Goal: Information Seeking & Learning: Learn about a topic

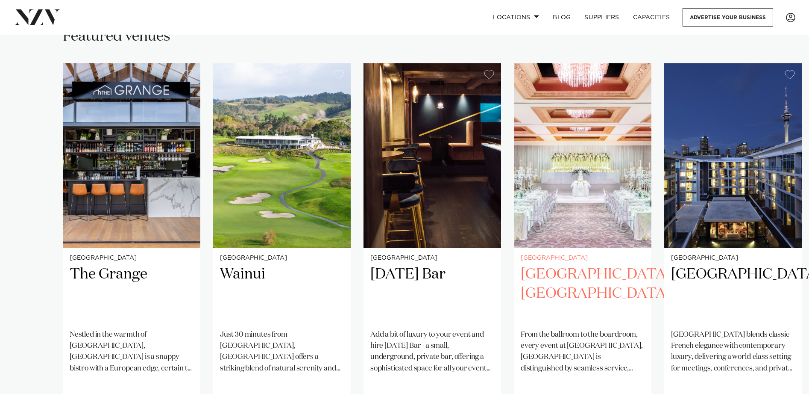
scroll to position [629, 0]
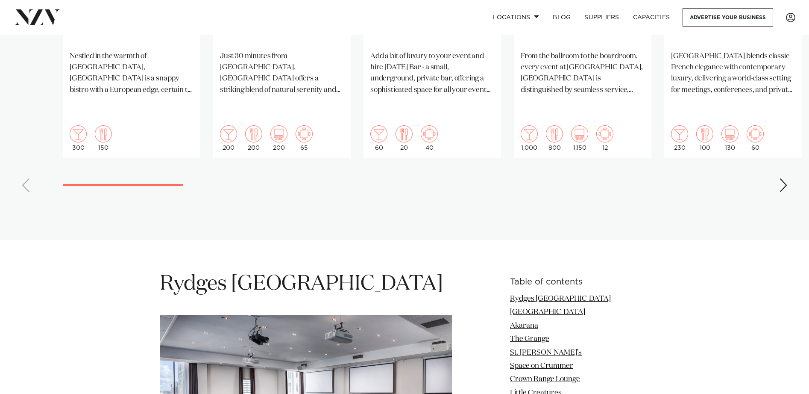
click at [783, 178] on div "Next slide" at bounding box center [784, 185] width 9 height 14
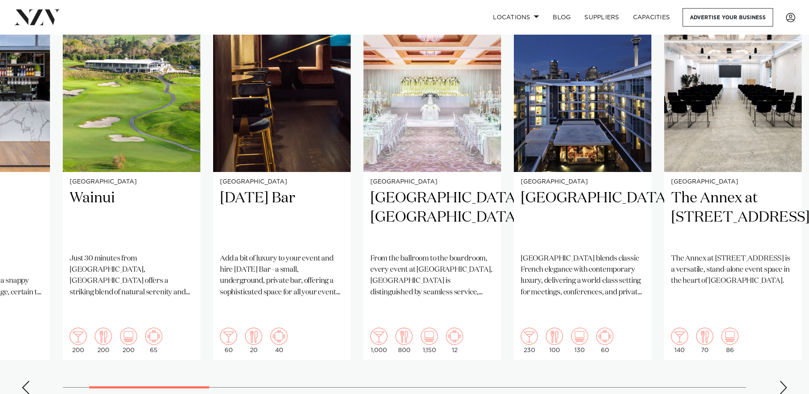
scroll to position [675, 0]
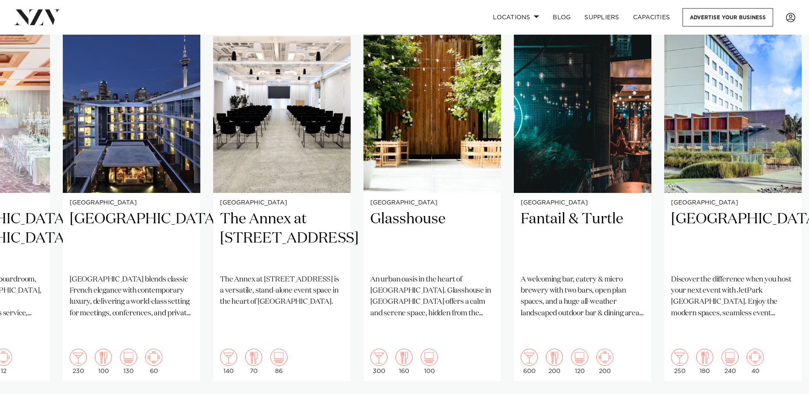
click at [717, 364] on swiper-container "Auckland The Grange Nestled in the warmth of Takapuna, The Grange is a snappy b…" at bounding box center [404, 215] width 809 height 414
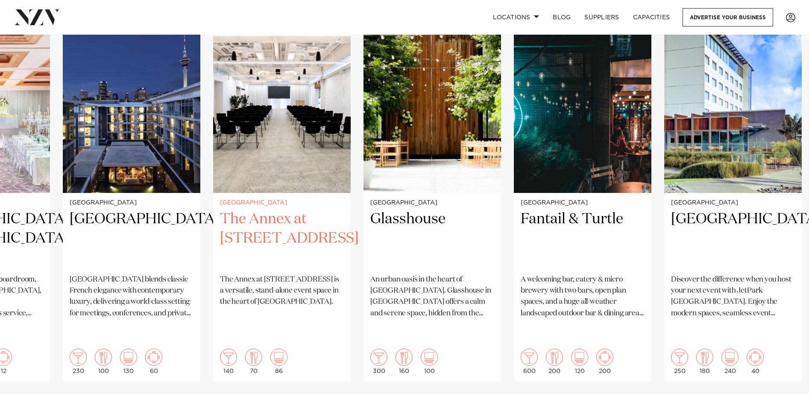
click at [334, 211] on h2 "The Annex at [STREET_ADDRESS]" at bounding box center [282, 238] width 124 height 58
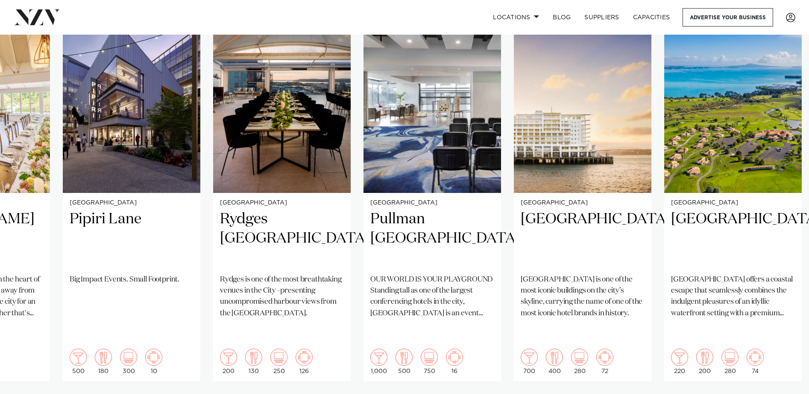
click at [780, 370] on swiper-container "Auckland The Grange Nestled in the warmth of Takapuna, The Grange is a snappy b…" at bounding box center [404, 215] width 809 height 414
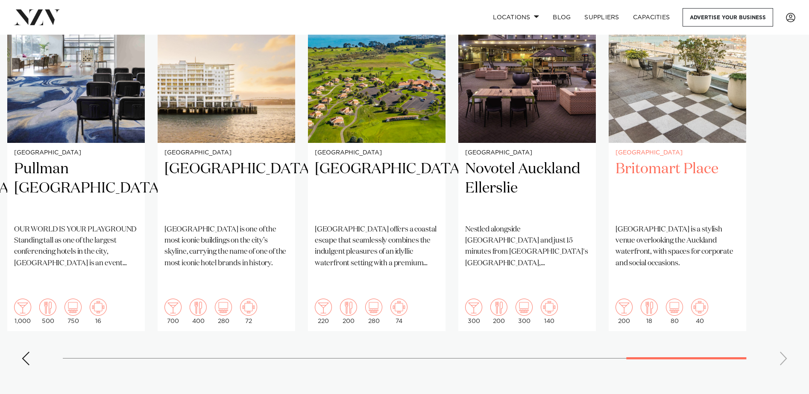
scroll to position [744, 0]
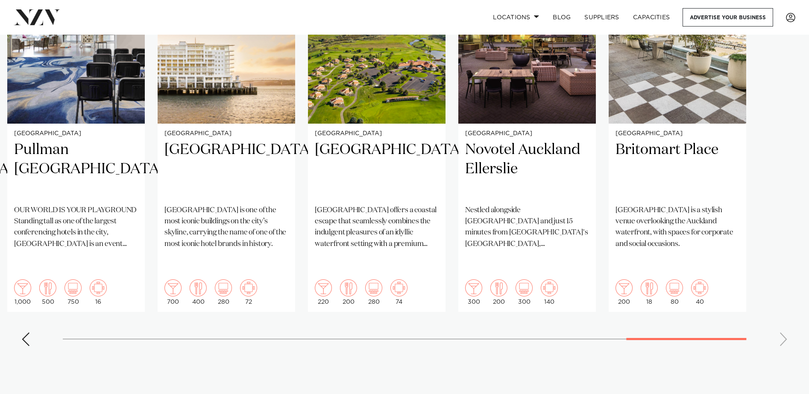
click at [632, 353] on section "Featured venues Auckland The Grange Nestled in the warmth of Takapuna, The Gran…" at bounding box center [404, 128] width 809 height 532
click at [26, 332] on div "Previous slide" at bounding box center [25, 339] width 9 height 14
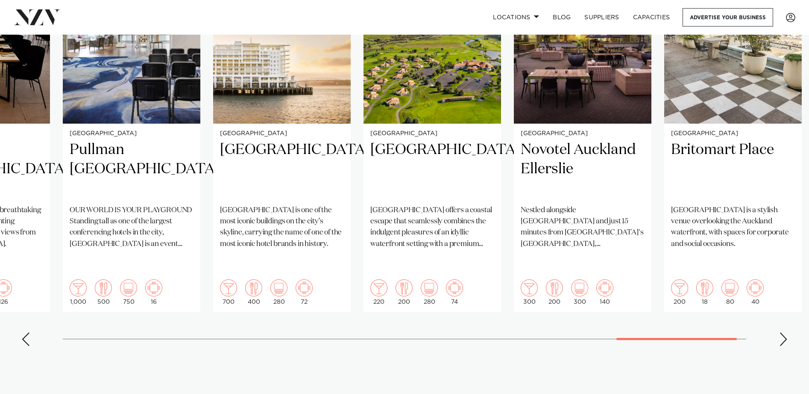
click at [26, 332] on div "Previous slide" at bounding box center [25, 339] width 9 height 14
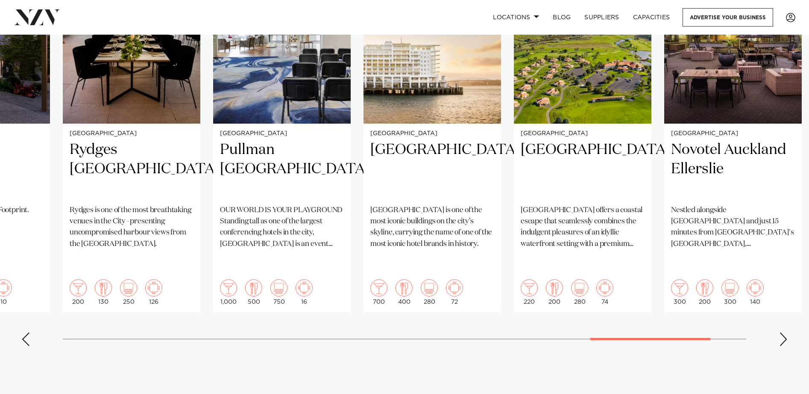
click at [26, 332] on div "Previous slide" at bounding box center [25, 339] width 9 height 14
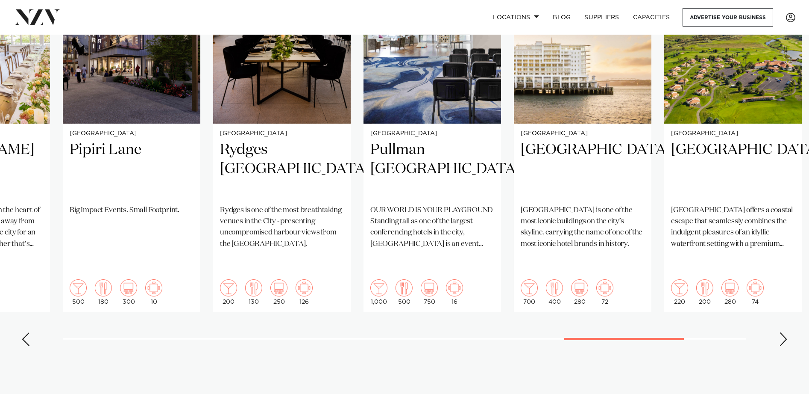
click at [26, 332] on div "Previous slide" at bounding box center [25, 339] width 9 height 14
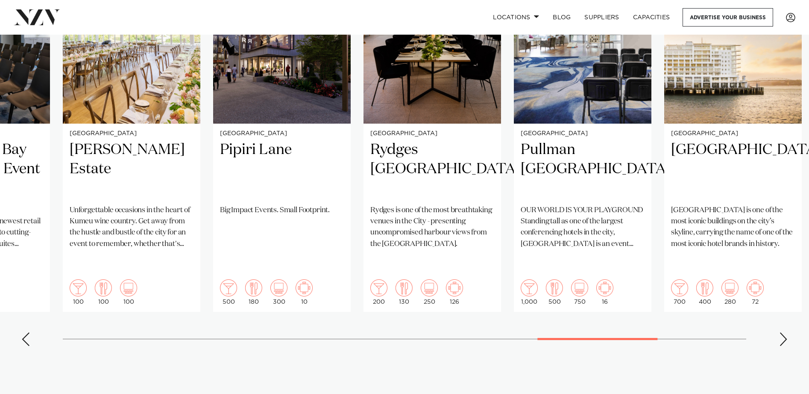
click at [26, 332] on div "Previous slide" at bounding box center [25, 339] width 9 height 14
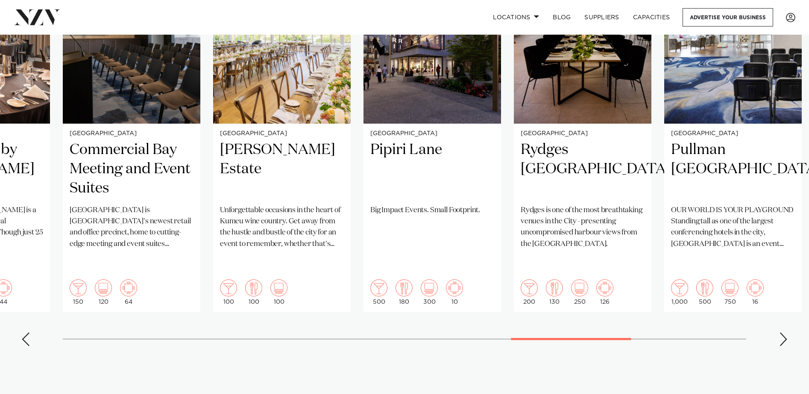
click at [26, 332] on div "Previous slide" at bounding box center [25, 339] width 9 height 14
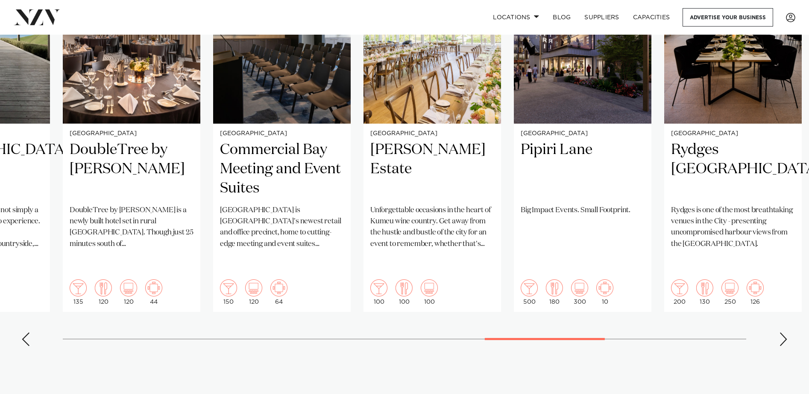
click at [26, 332] on div "Previous slide" at bounding box center [25, 339] width 9 height 14
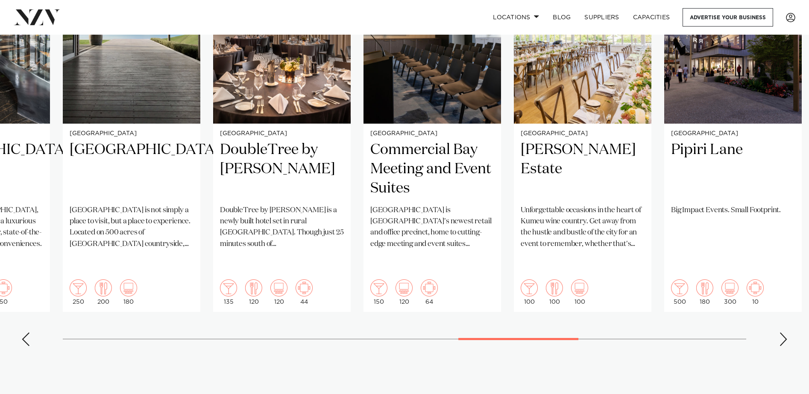
click at [26, 332] on div "Previous slide" at bounding box center [25, 339] width 9 height 14
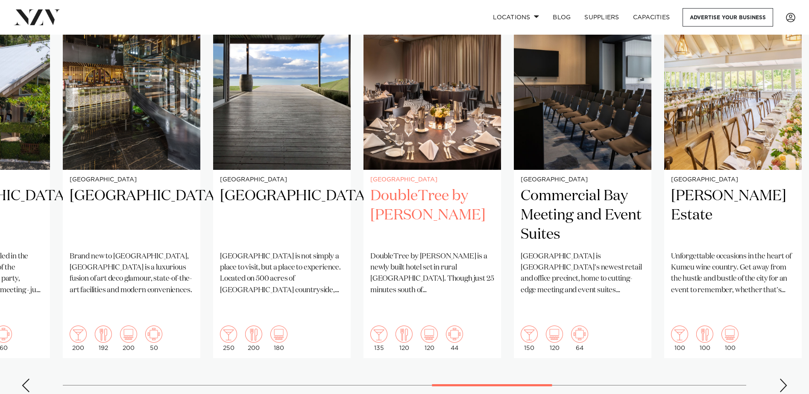
scroll to position [696, 0]
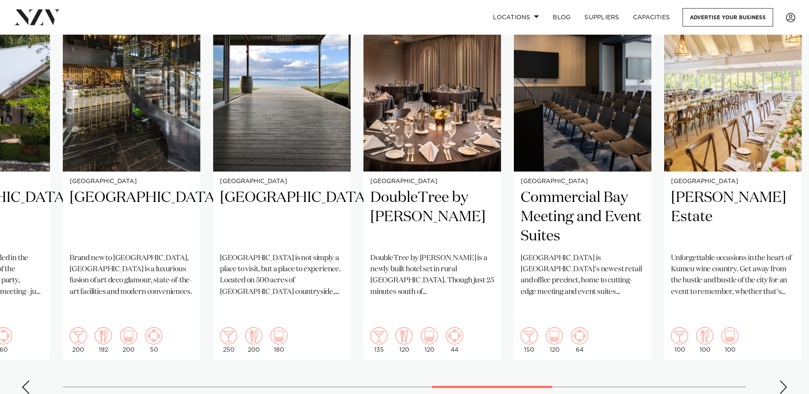
click at [781, 365] on swiper-container "Auckland The Grange Nestled in the warmth of Takapuna, The Grange is a snappy b…" at bounding box center [404, 194] width 809 height 414
click at [773, 362] on swiper-container "Auckland The Grange Nestled in the warmth of Takapuna, The Grange is a snappy b…" at bounding box center [404, 194] width 809 height 414
click at [780, 380] on div "Next slide" at bounding box center [784, 387] width 9 height 14
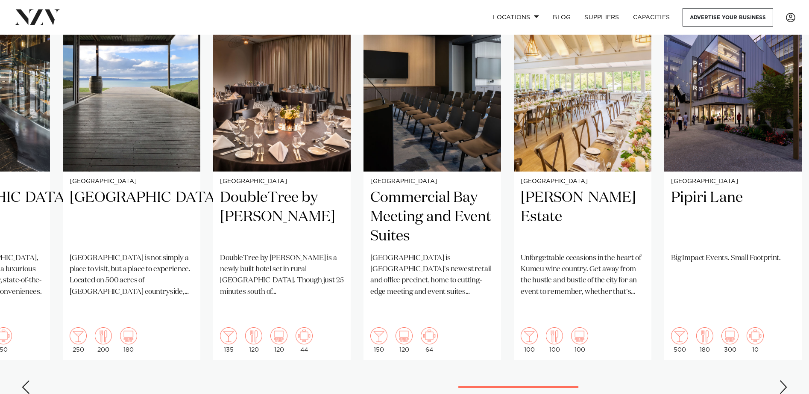
click at [780, 380] on div "Next slide" at bounding box center [784, 387] width 9 height 14
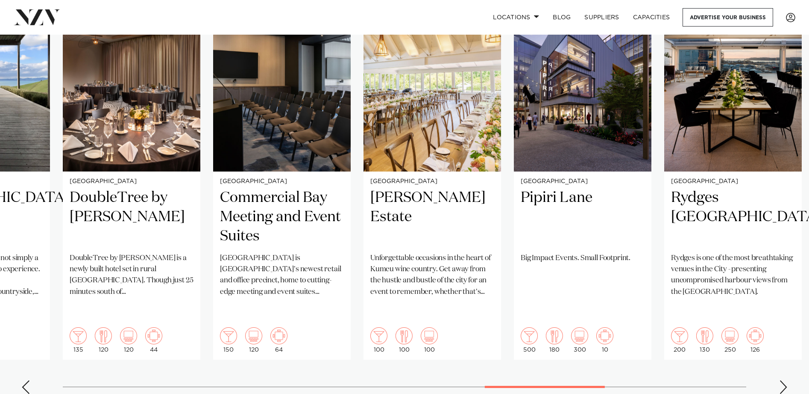
click at [790, 356] on swiper-container "Auckland The Grange Nestled in the warmth of Takapuna, The Grange is a snappy b…" at bounding box center [404, 194] width 809 height 414
click at [782, 380] on div "Next slide" at bounding box center [784, 387] width 9 height 14
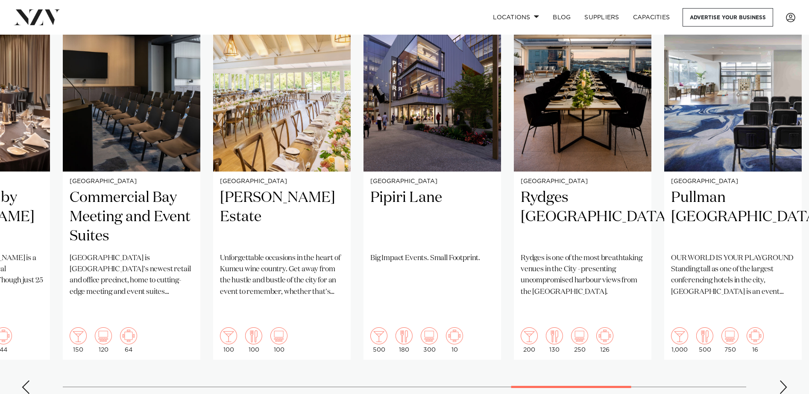
click at [782, 380] on div "Next slide" at bounding box center [784, 387] width 9 height 14
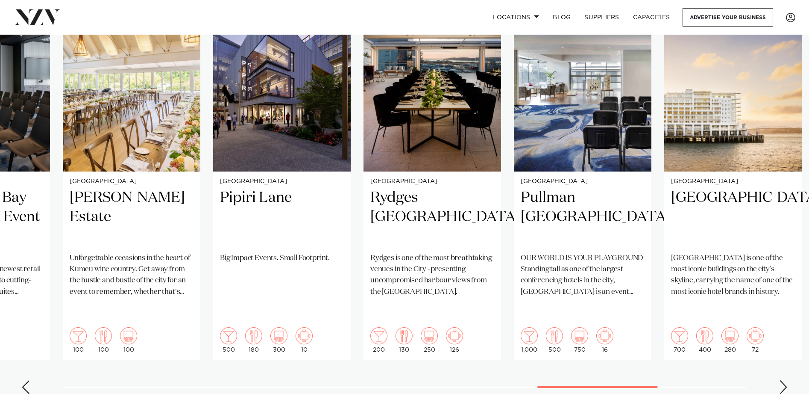
click at [782, 380] on div "Next slide" at bounding box center [784, 387] width 9 height 14
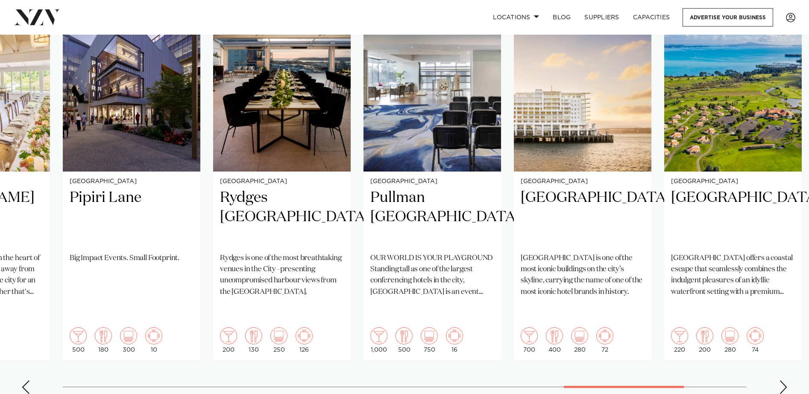
click at [782, 380] on div "Next slide" at bounding box center [784, 387] width 9 height 14
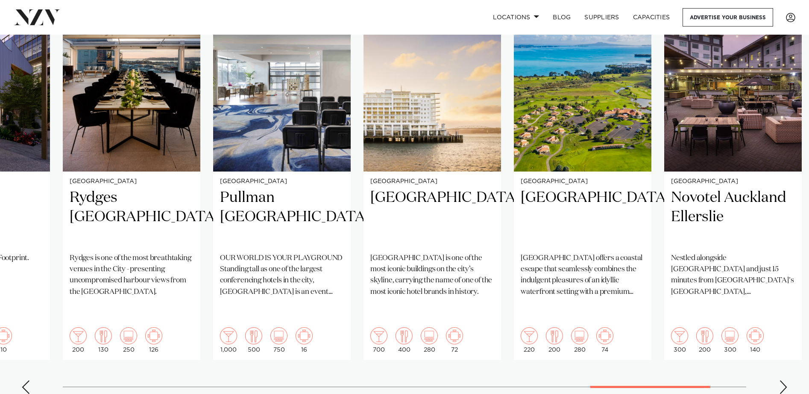
click at [782, 380] on div "Next slide" at bounding box center [784, 387] width 9 height 14
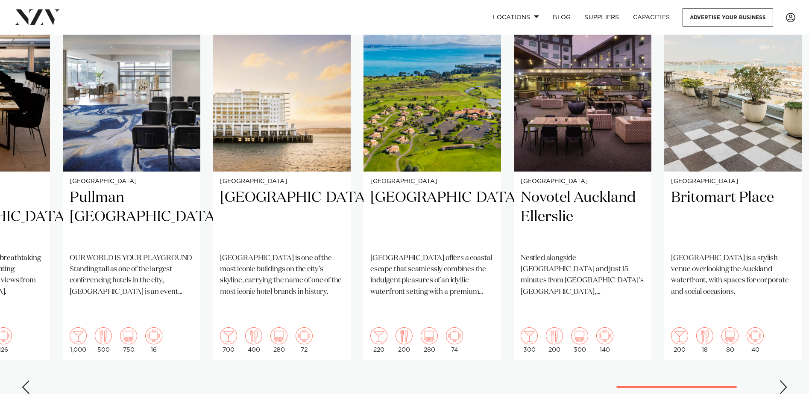
click at [782, 380] on div "Next slide" at bounding box center [784, 387] width 9 height 14
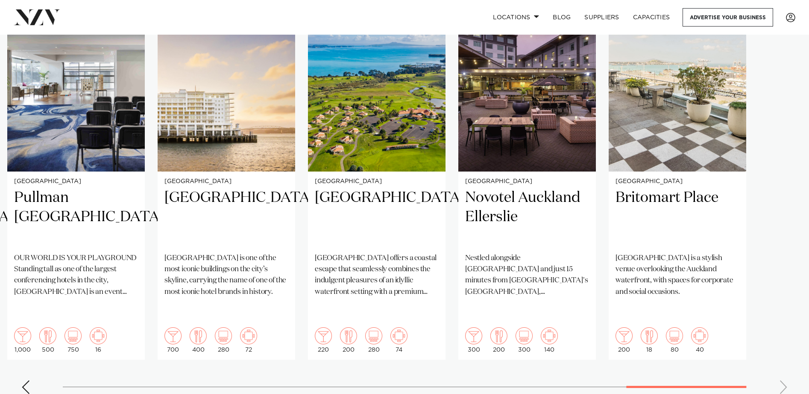
click at [29, 348] on swiper-container "Auckland The Grange Nestled in the warmth of Takapuna, The Grange is a snappy b…" at bounding box center [404, 194] width 809 height 414
click at [27, 380] on div "Previous slide" at bounding box center [25, 387] width 9 height 14
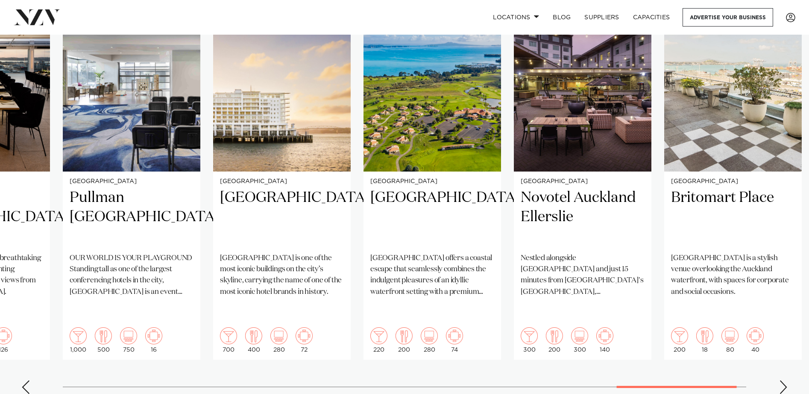
click at [27, 380] on div "Previous slide" at bounding box center [25, 387] width 9 height 14
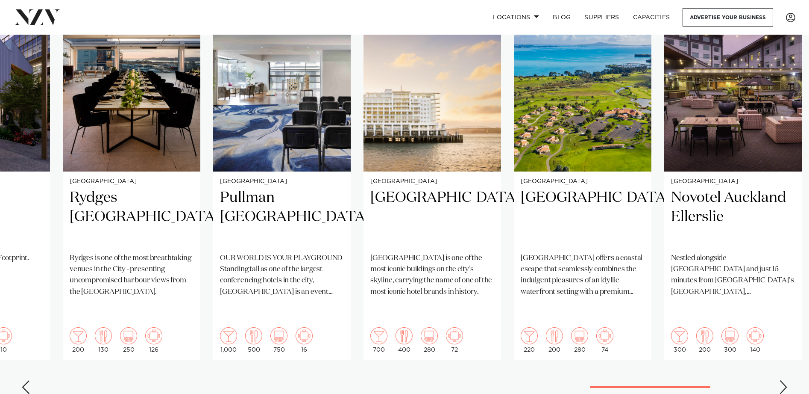
click at [27, 380] on div "Previous slide" at bounding box center [25, 387] width 9 height 14
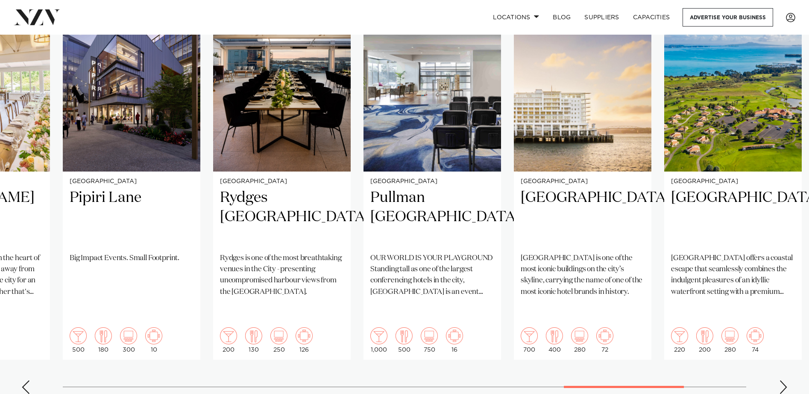
click at [27, 380] on div "Previous slide" at bounding box center [25, 387] width 9 height 14
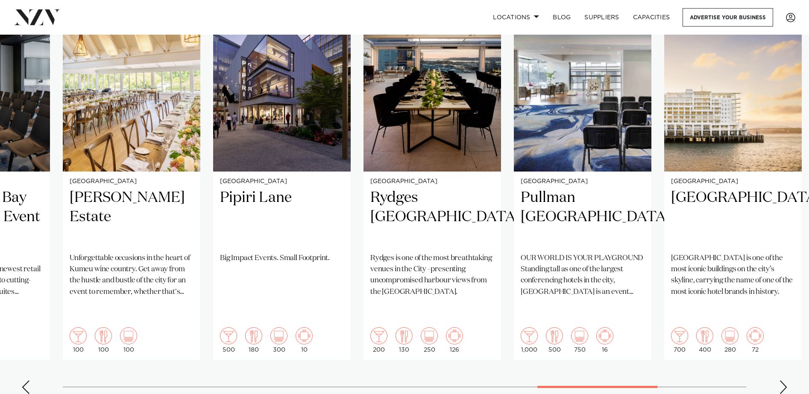
click at [27, 380] on div "Previous slide" at bounding box center [25, 387] width 9 height 14
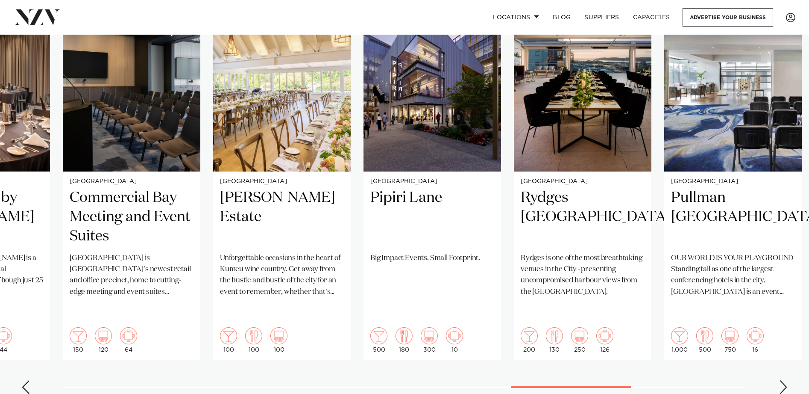
click at [27, 380] on div "Previous slide" at bounding box center [25, 387] width 9 height 14
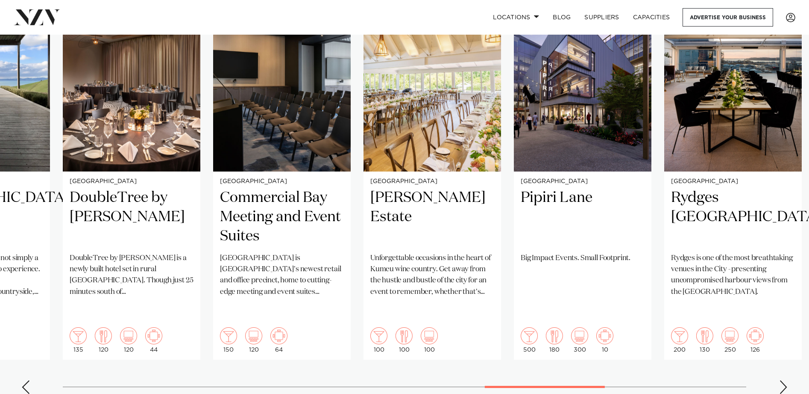
click at [27, 380] on div "Previous slide" at bounding box center [25, 387] width 9 height 14
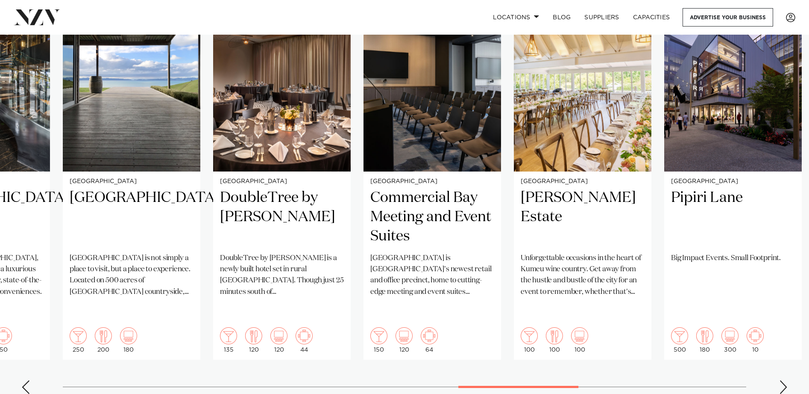
click at [27, 380] on div "Previous slide" at bounding box center [25, 387] width 9 height 14
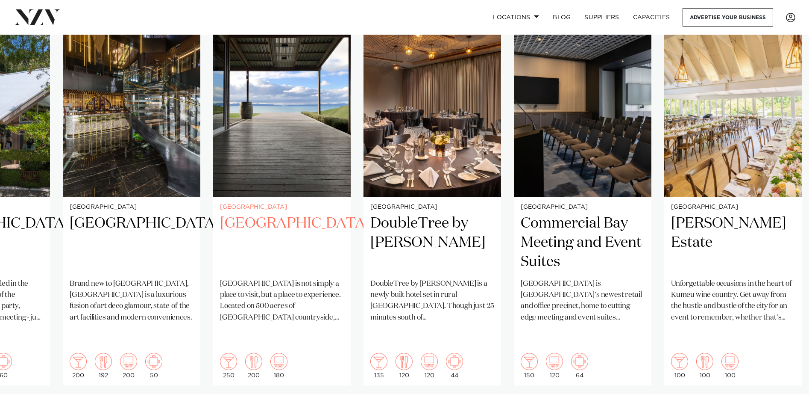
scroll to position [680, 0]
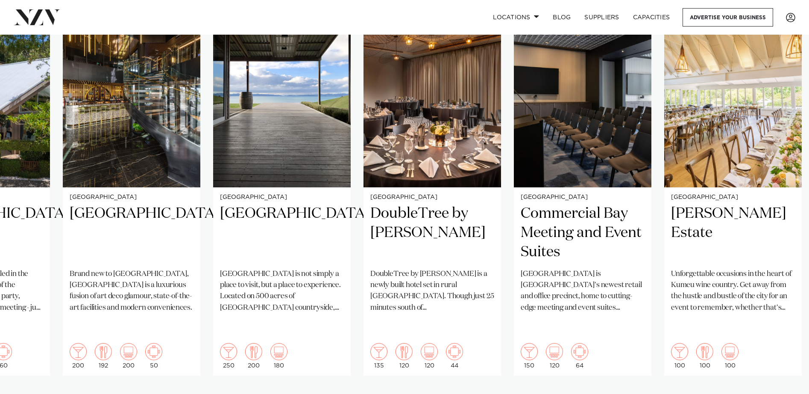
click at [30, 364] on swiper-container "Auckland The Grange Nestled in the warmth of Takapuna, The Grange is a snappy b…" at bounding box center [404, 210] width 809 height 414
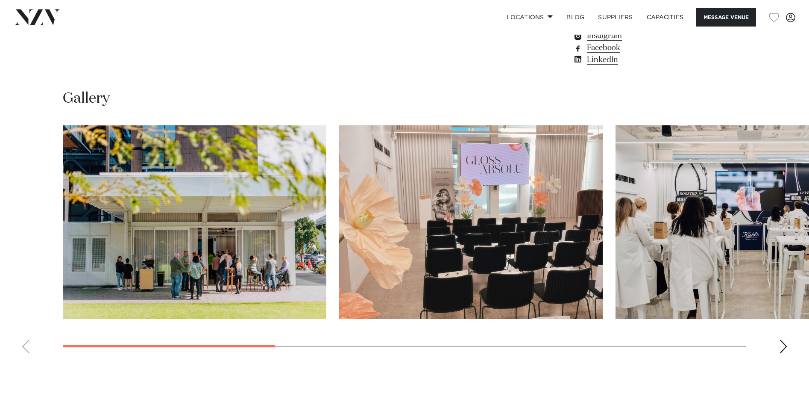
scroll to position [800, 0]
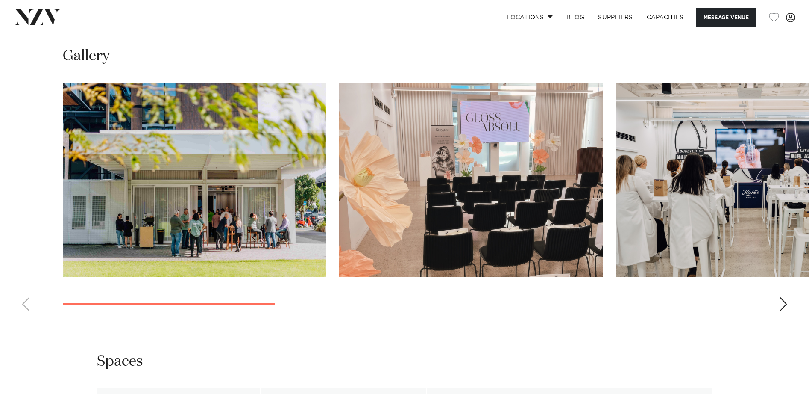
click at [782, 311] on div "Next slide" at bounding box center [784, 304] width 9 height 14
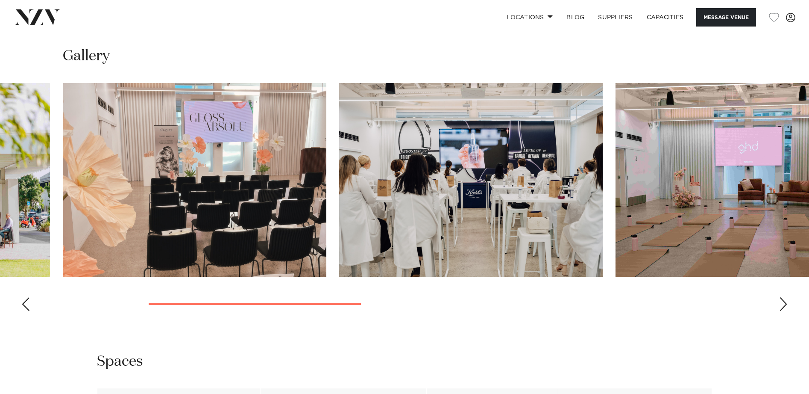
click at [782, 311] on div "Next slide" at bounding box center [784, 304] width 9 height 14
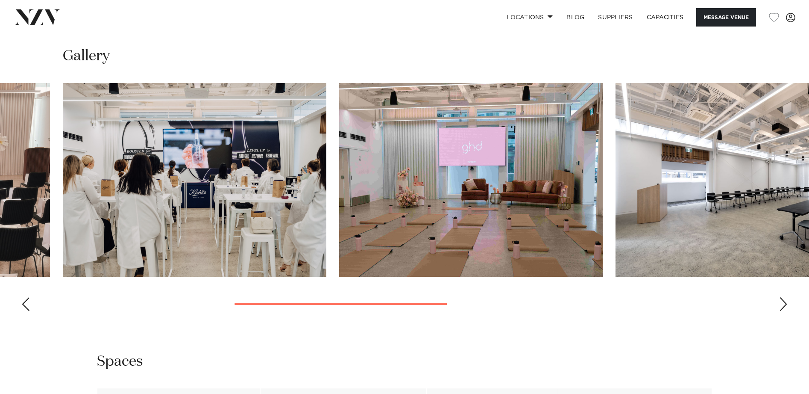
click at [782, 311] on div "Next slide" at bounding box center [784, 304] width 9 height 14
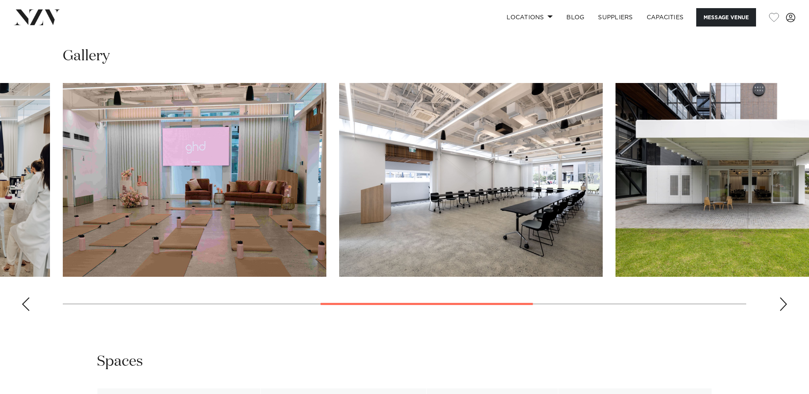
click at [782, 311] on div "Next slide" at bounding box center [784, 304] width 9 height 14
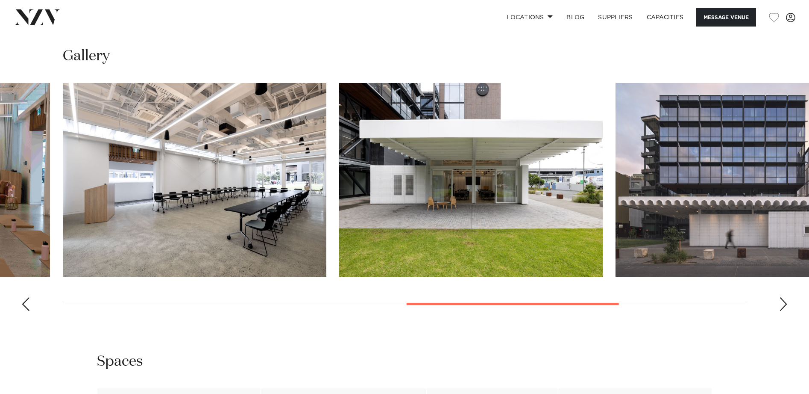
click at [782, 311] on div "Next slide" at bounding box center [784, 304] width 9 height 14
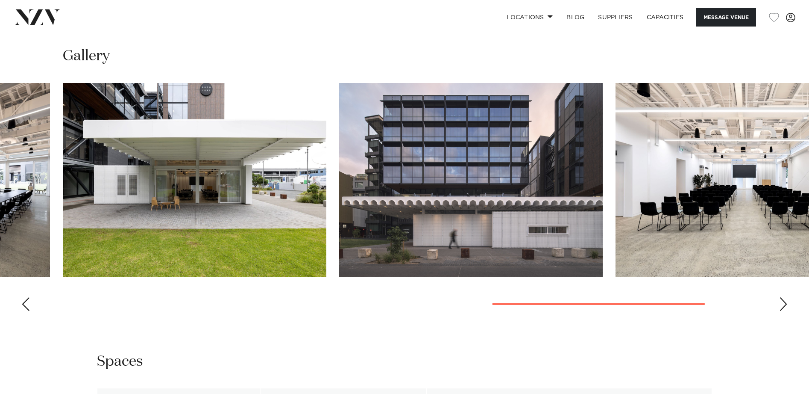
click at [782, 311] on div "Next slide" at bounding box center [784, 304] width 9 height 14
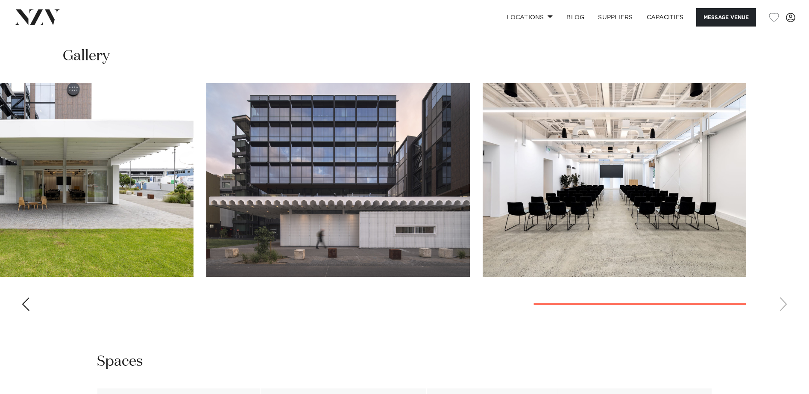
click at [782, 318] on swiper-container at bounding box center [404, 200] width 809 height 235
click at [26, 318] on swiper-container at bounding box center [404, 200] width 809 height 235
click at [26, 311] on div "Previous slide" at bounding box center [25, 304] width 9 height 14
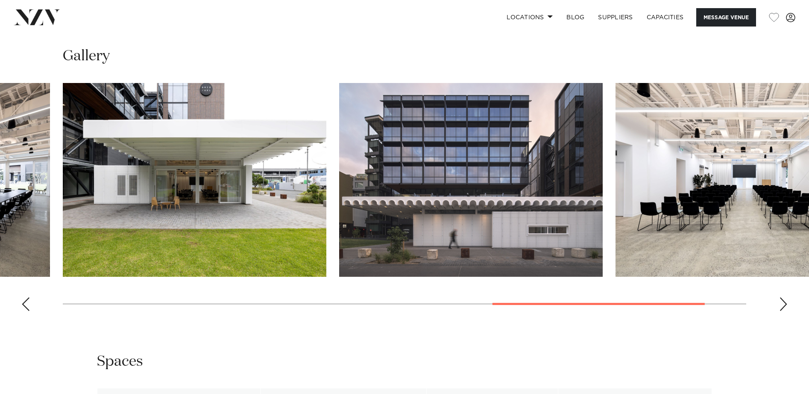
click at [26, 311] on div "Previous slide" at bounding box center [25, 304] width 9 height 14
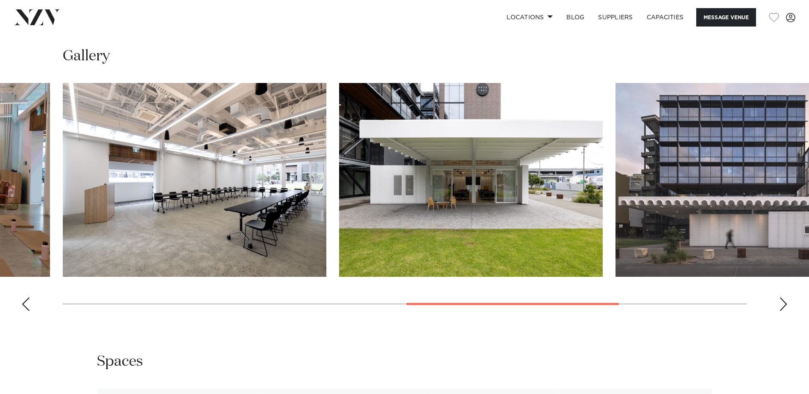
click at [26, 311] on div "Previous slide" at bounding box center [25, 304] width 9 height 14
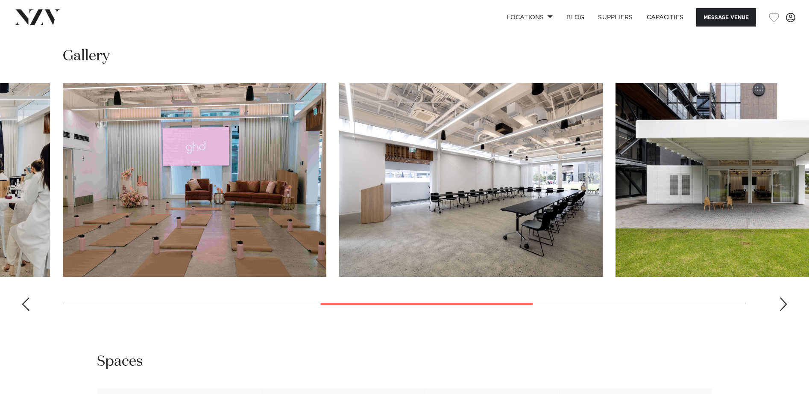
click at [26, 311] on div "Previous slide" at bounding box center [25, 304] width 9 height 14
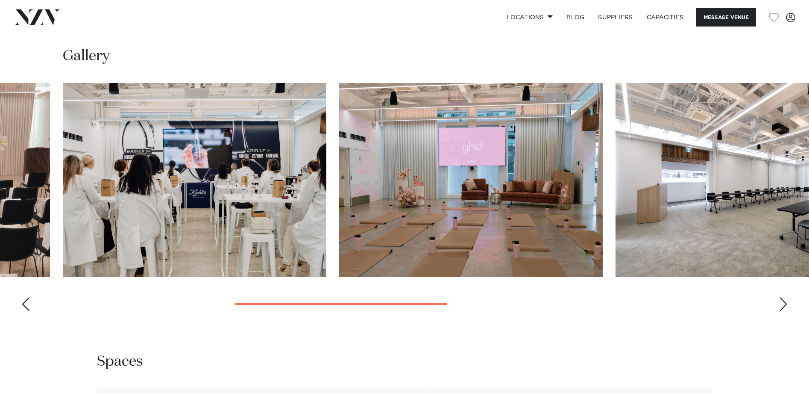
click at [26, 311] on div "Previous slide" at bounding box center [25, 304] width 9 height 14
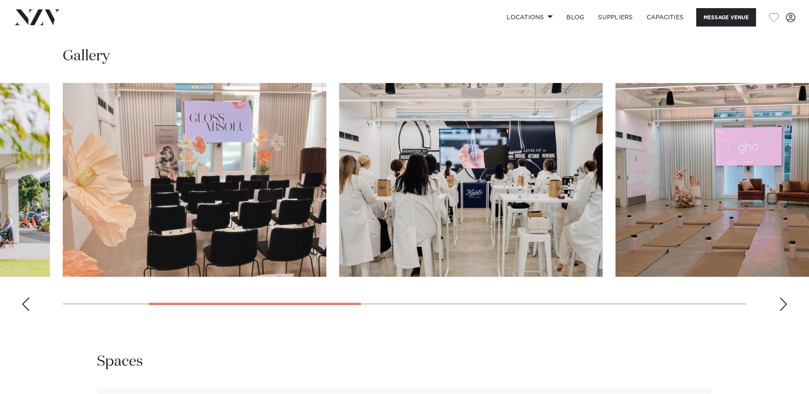
click at [26, 311] on div "Previous slide" at bounding box center [25, 304] width 9 height 14
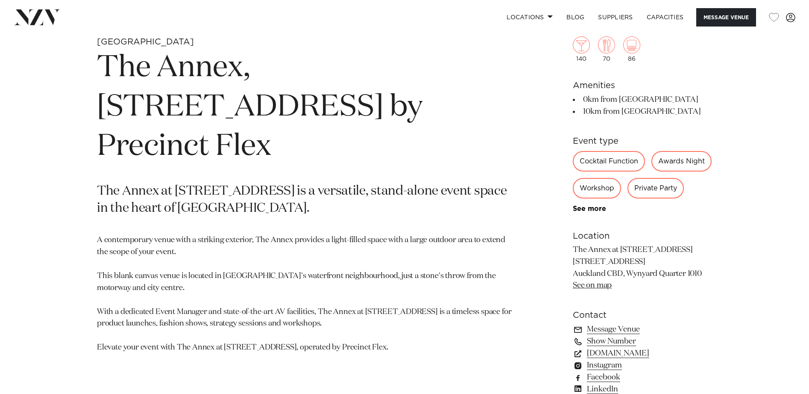
scroll to position [411, 0]
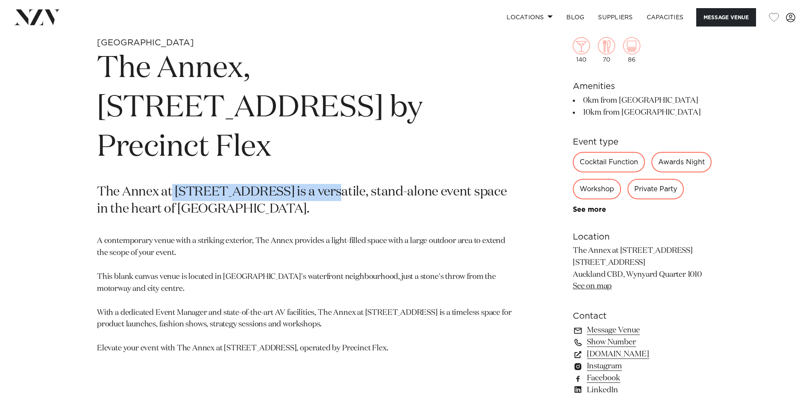
drag, startPoint x: 171, startPoint y: 145, endPoint x: 321, endPoint y: 156, distance: 149.6
click at [321, 184] on p "The Annex at [STREET_ADDRESS] is a versatile, stand-alone event space in the he…" at bounding box center [304, 201] width 415 height 34
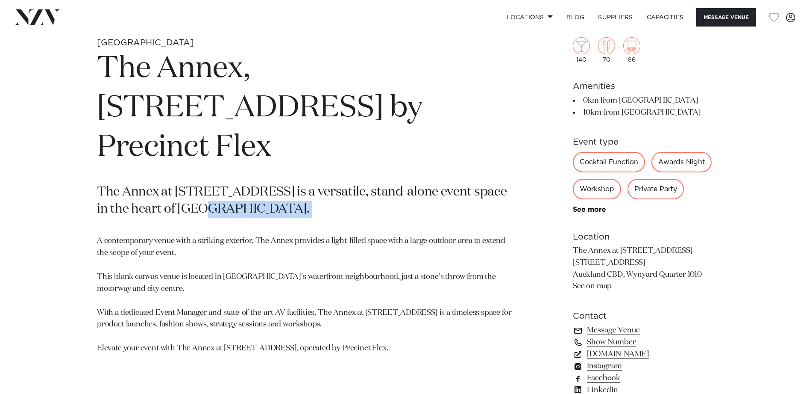
drag, startPoint x: 193, startPoint y: 167, endPoint x: 294, endPoint y: 179, distance: 101.9
click at [295, 179] on section "Auckland The Annex, 10 Madden Street by Precinct Flex The Annex at 10 Madden St…" at bounding box center [304, 230] width 415 height 386
click at [296, 184] on p "The Annex at [STREET_ADDRESS] is a versatile, stand-alone event space in the he…" at bounding box center [304, 201] width 415 height 34
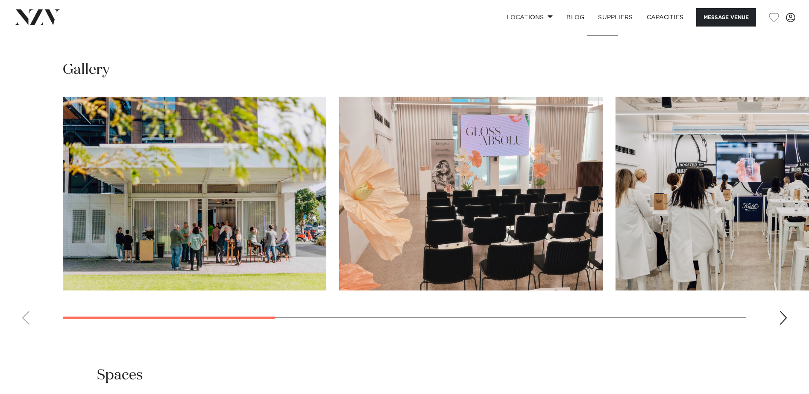
scroll to position [823, 0]
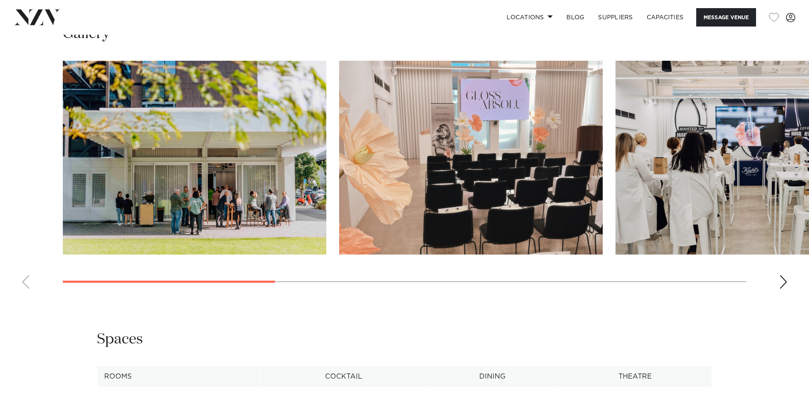
click at [783, 288] on div "Next slide" at bounding box center [784, 282] width 9 height 14
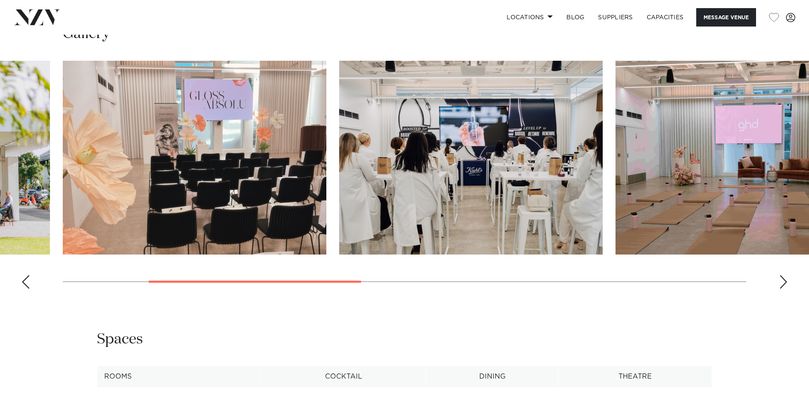
click at [783, 288] on div "Next slide" at bounding box center [784, 282] width 9 height 14
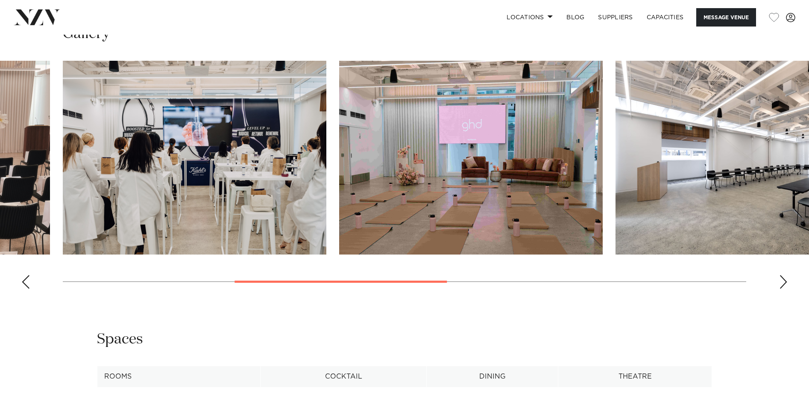
click at [783, 288] on div "Next slide" at bounding box center [784, 282] width 9 height 14
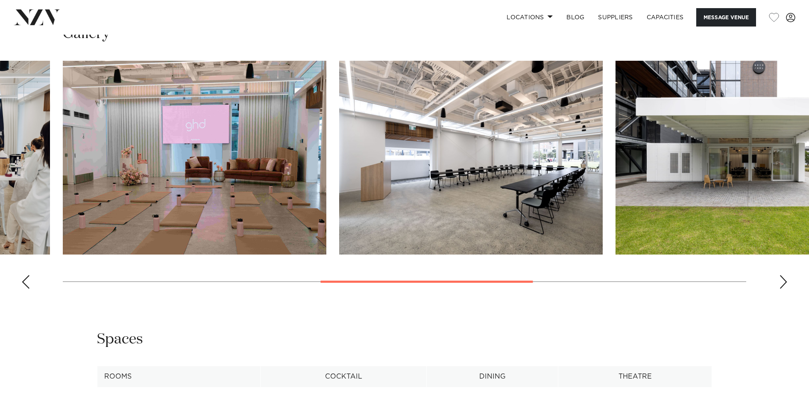
click at [783, 288] on div "Next slide" at bounding box center [784, 282] width 9 height 14
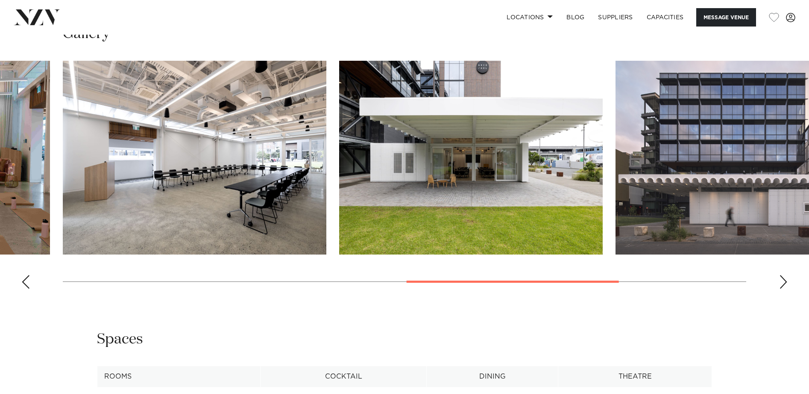
click at [783, 288] on div "Next slide" at bounding box center [784, 282] width 9 height 14
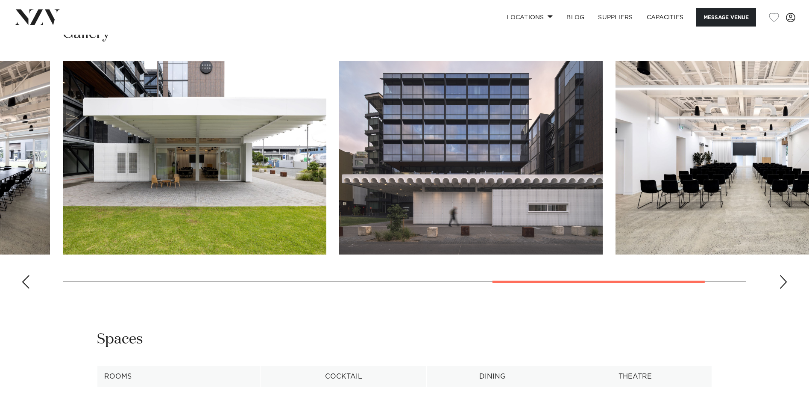
click at [783, 288] on div "Next slide" at bounding box center [784, 282] width 9 height 14
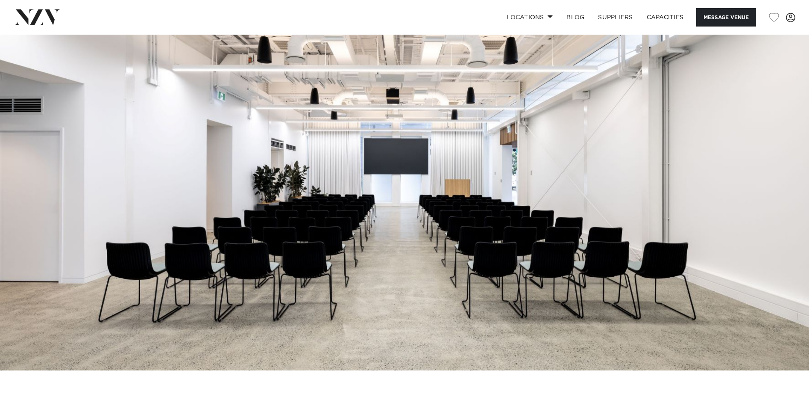
scroll to position [50, 0]
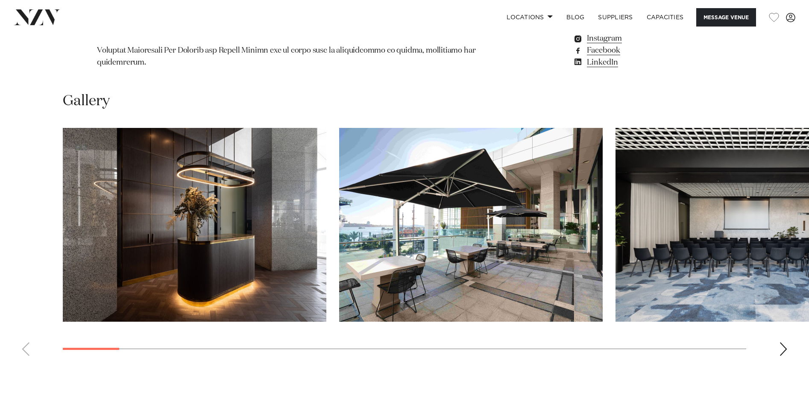
scroll to position [982, 0]
click at [783, 342] on div "Next slide" at bounding box center [784, 349] width 9 height 14
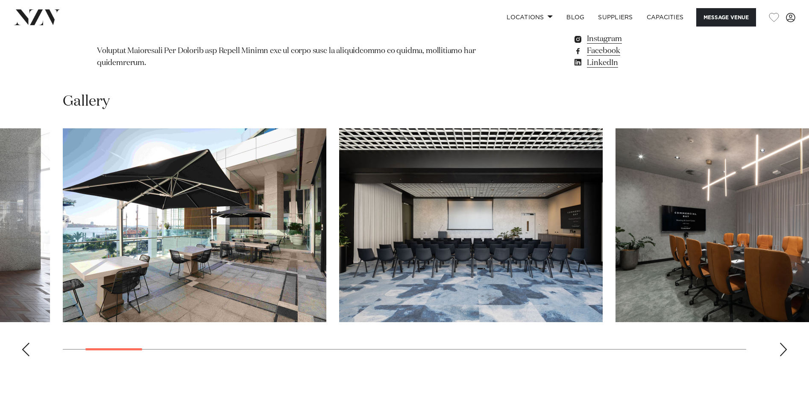
click at [783, 342] on div "Next slide" at bounding box center [784, 349] width 9 height 14
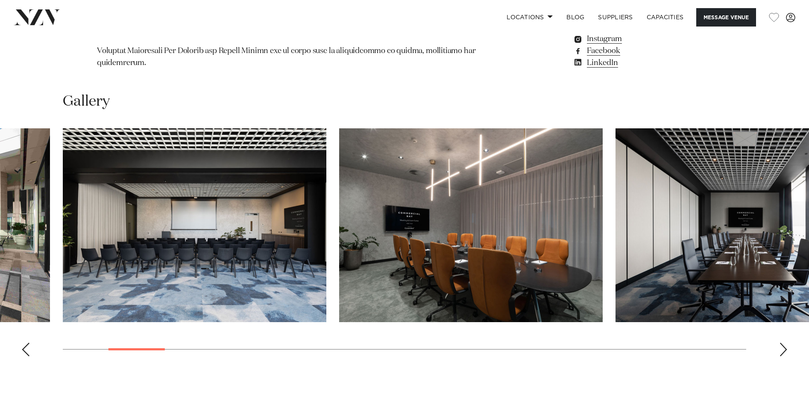
click at [783, 342] on div "Next slide" at bounding box center [784, 349] width 9 height 14
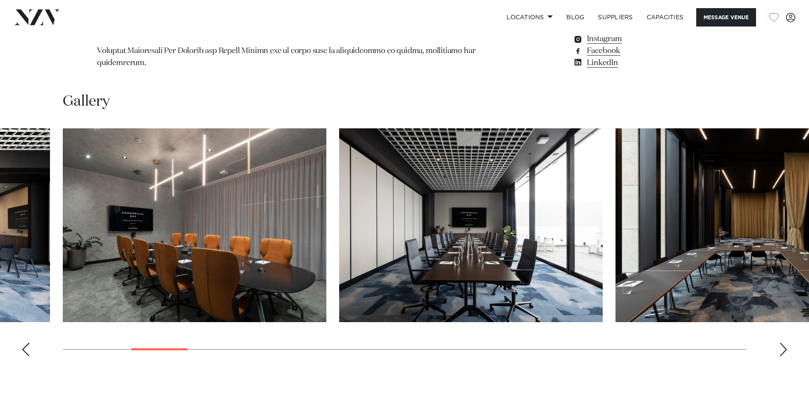
click at [783, 342] on div "Next slide" at bounding box center [784, 349] width 9 height 14
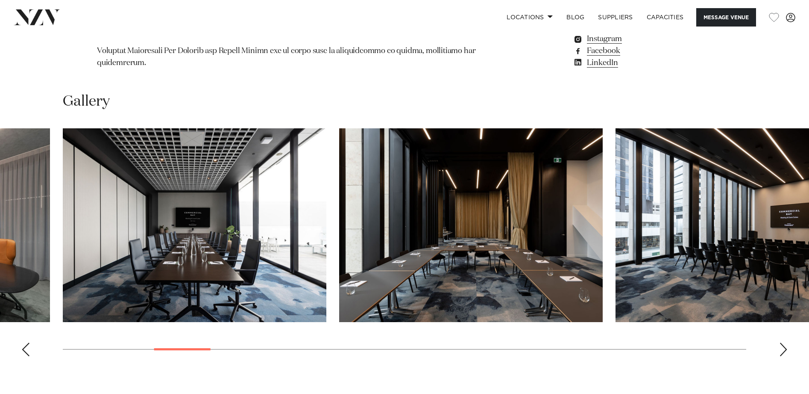
click at [783, 342] on div "Next slide" at bounding box center [784, 349] width 9 height 14
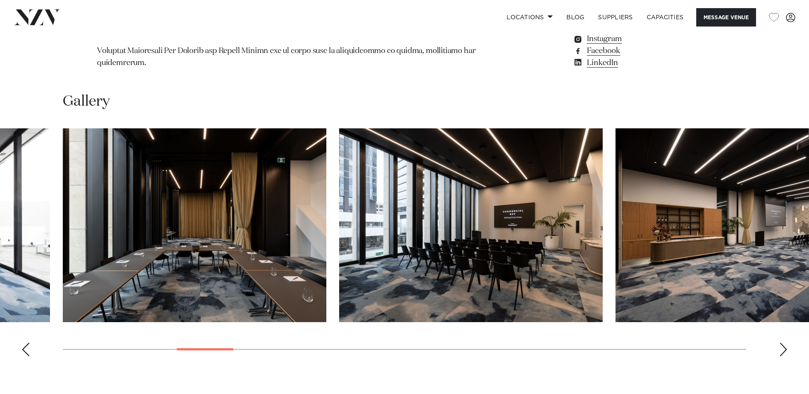
click at [783, 342] on div "Next slide" at bounding box center [784, 349] width 9 height 14
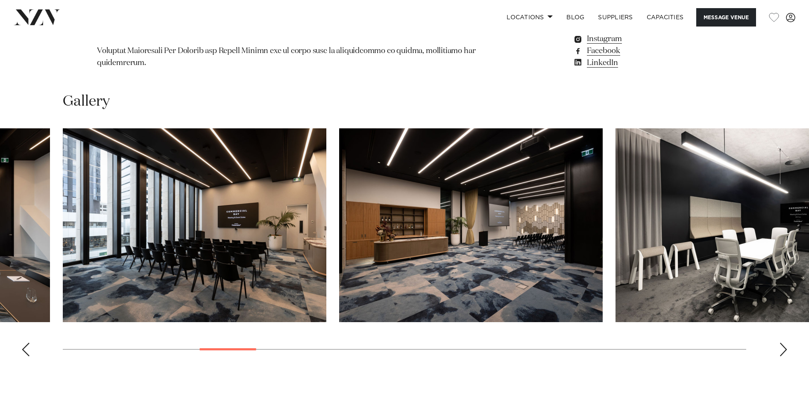
click at [783, 342] on div "Next slide" at bounding box center [784, 349] width 9 height 14
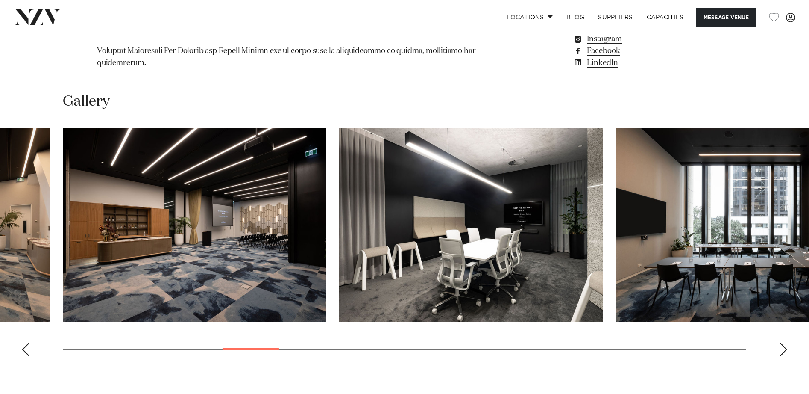
click at [783, 342] on div "Next slide" at bounding box center [784, 349] width 9 height 14
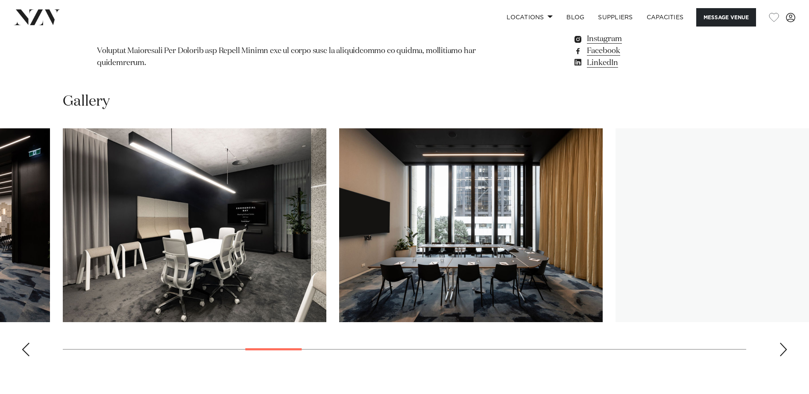
click at [783, 342] on div "Next slide" at bounding box center [784, 349] width 9 height 14
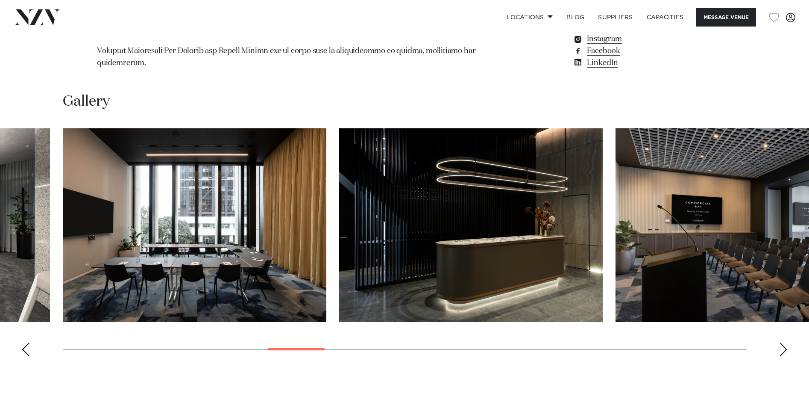
click at [783, 342] on div "Next slide" at bounding box center [784, 349] width 9 height 14
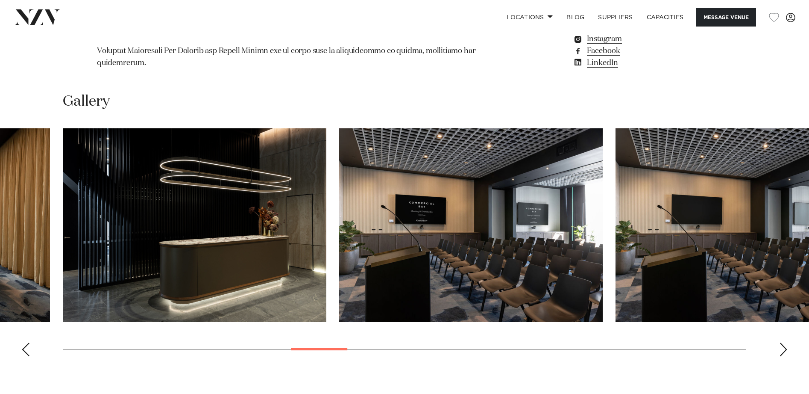
click at [783, 342] on div "Next slide" at bounding box center [784, 349] width 9 height 14
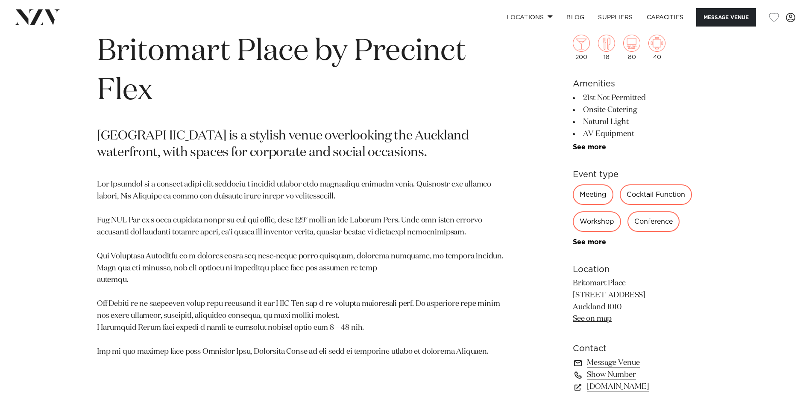
scroll to position [880, 0]
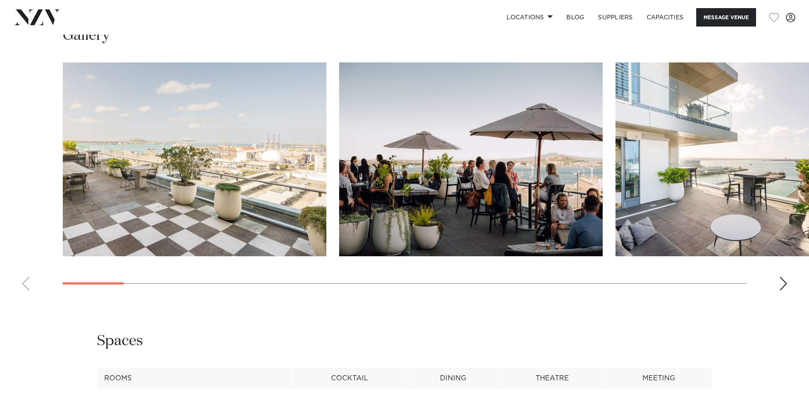
click at [777, 297] on swiper-container at bounding box center [404, 179] width 809 height 235
click at [782, 296] on swiper-container at bounding box center [404, 179] width 809 height 235
click at [784, 285] on div "Next slide" at bounding box center [784, 284] width 9 height 14
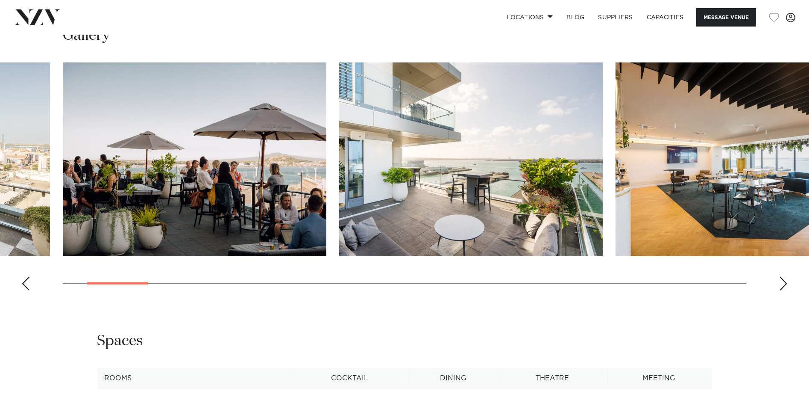
click at [784, 285] on div "Next slide" at bounding box center [784, 284] width 9 height 14
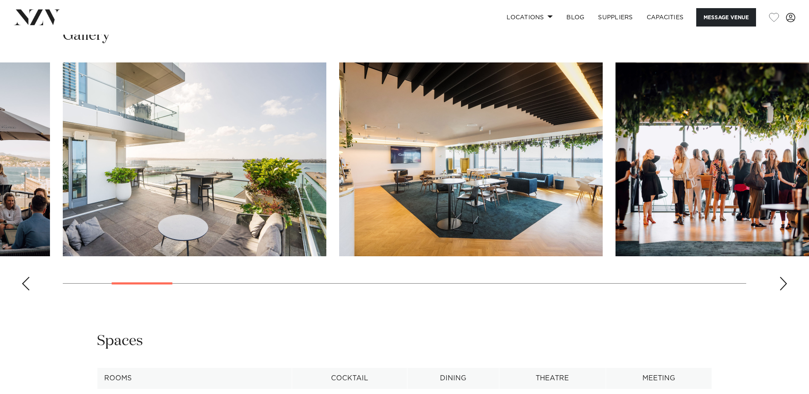
click at [784, 285] on div "Next slide" at bounding box center [784, 284] width 9 height 14
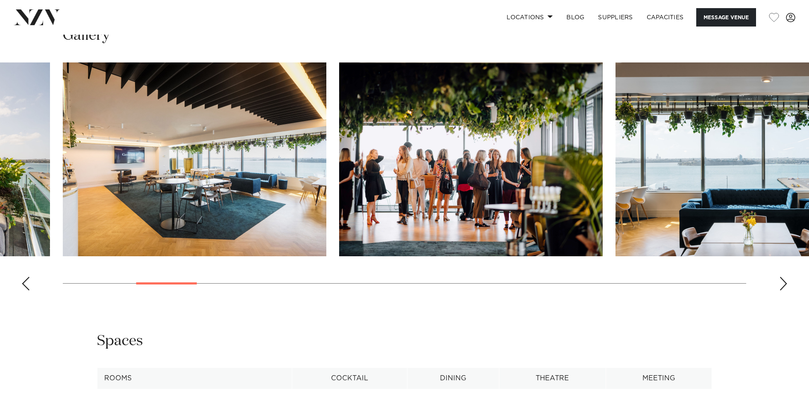
click at [784, 285] on div "Next slide" at bounding box center [784, 284] width 9 height 14
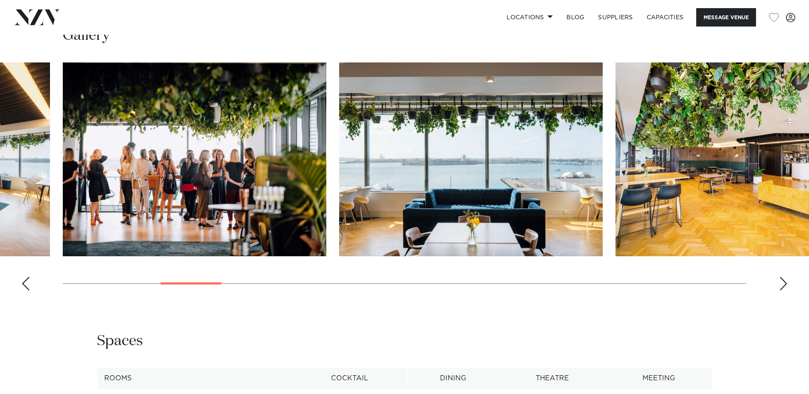
click at [784, 285] on div "Next slide" at bounding box center [784, 284] width 9 height 14
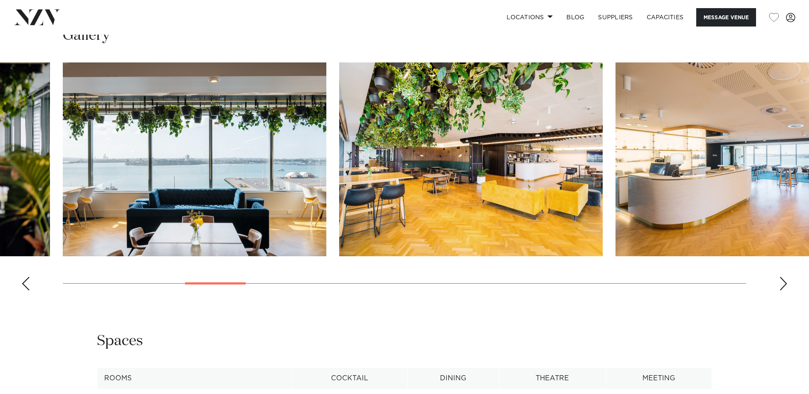
click at [784, 285] on div "Next slide" at bounding box center [784, 284] width 9 height 14
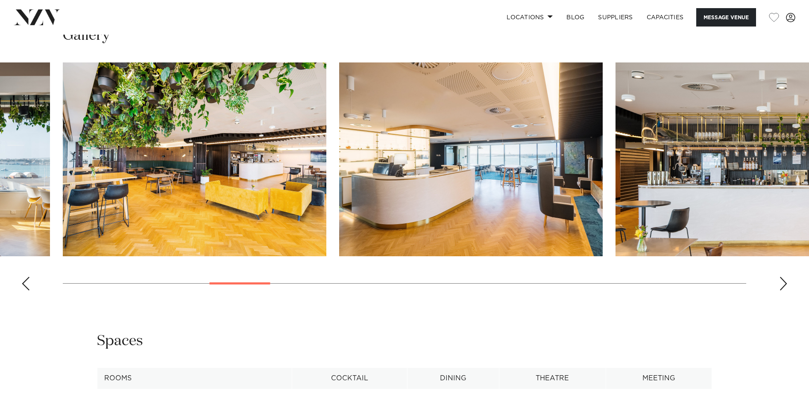
click at [784, 285] on div "Next slide" at bounding box center [784, 284] width 9 height 14
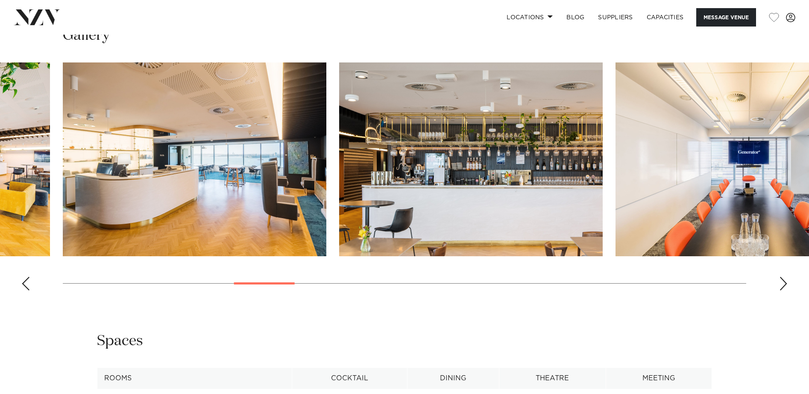
click at [784, 285] on div "Next slide" at bounding box center [784, 284] width 9 height 14
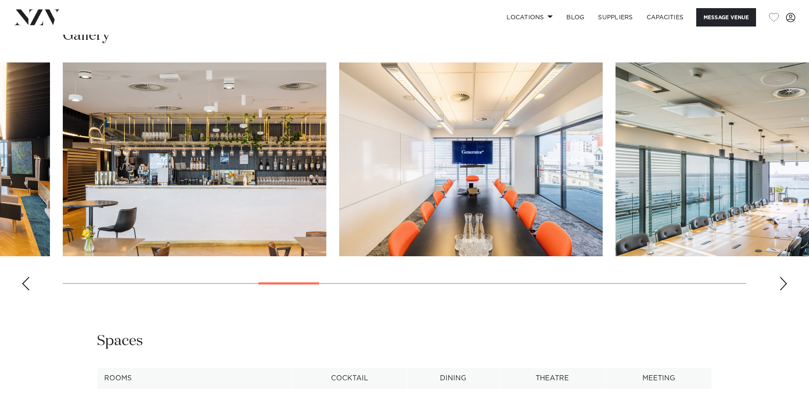
click at [784, 285] on div "Next slide" at bounding box center [784, 284] width 9 height 14
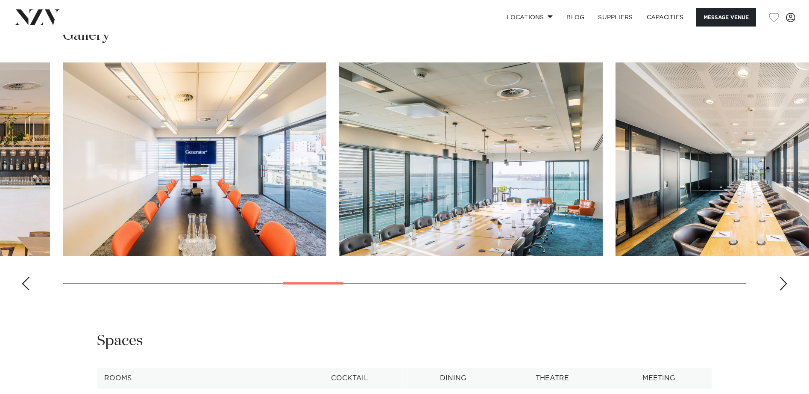
click at [784, 285] on div "Next slide" at bounding box center [784, 284] width 9 height 14
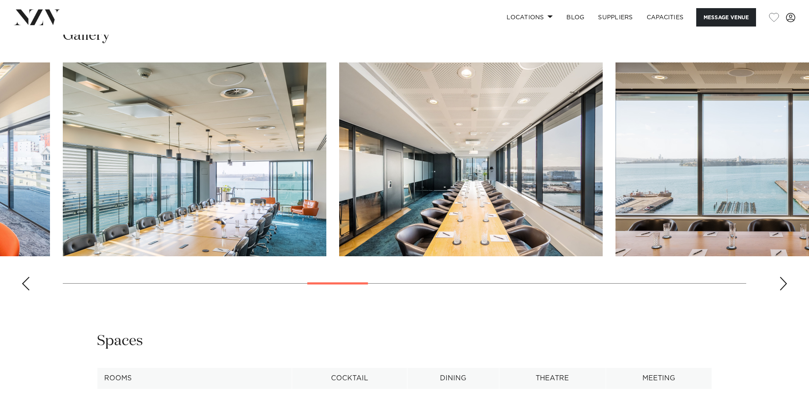
click at [784, 285] on div "Next slide" at bounding box center [784, 284] width 9 height 14
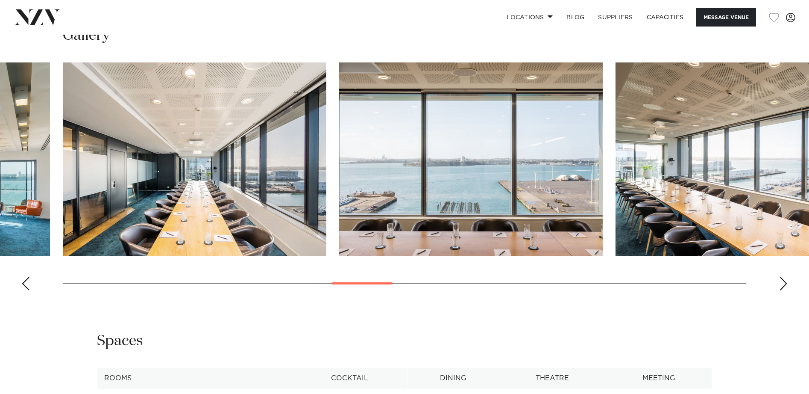
click at [784, 285] on div "Next slide" at bounding box center [784, 284] width 9 height 14
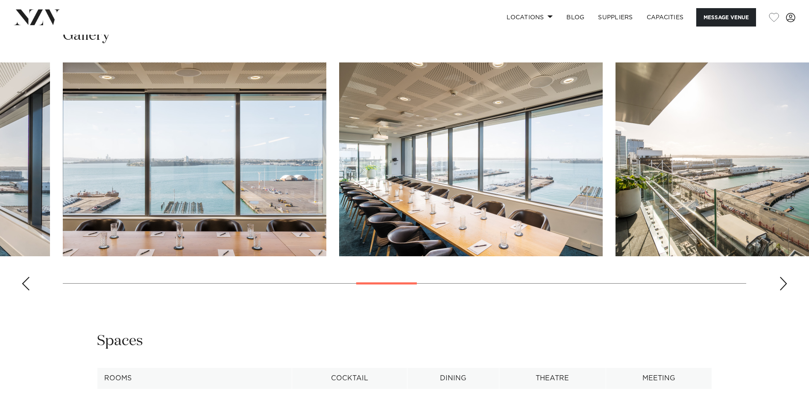
click at [784, 285] on div "Next slide" at bounding box center [784, 284] width 9 height 14
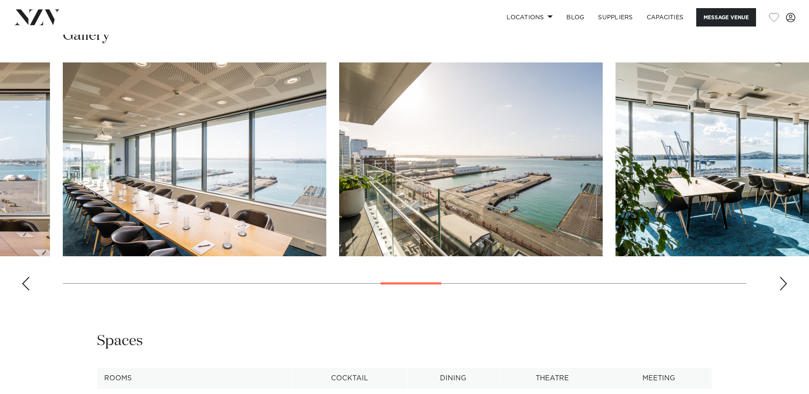
click at [784, 285] on div "Next slide" at bounding box center [784, 284] width 9 height 14
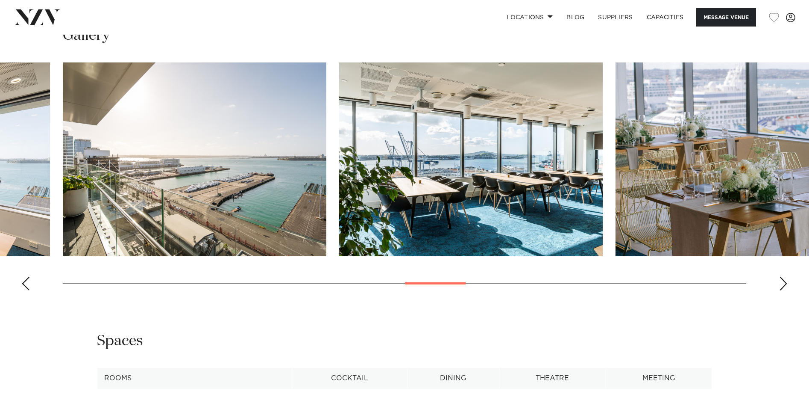
click at [784, 285] on div "Next slide" at bounding box center [784, 284] width 9 height 14
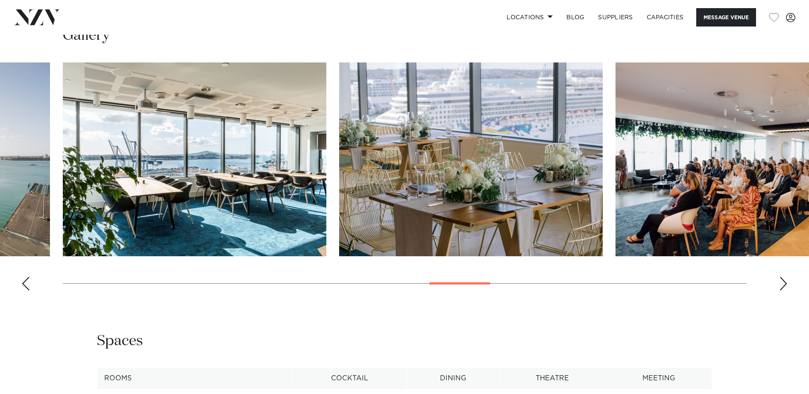
click at [784, 285] on div "Next slide" at bounding box center [784, 284] width 9 height 14
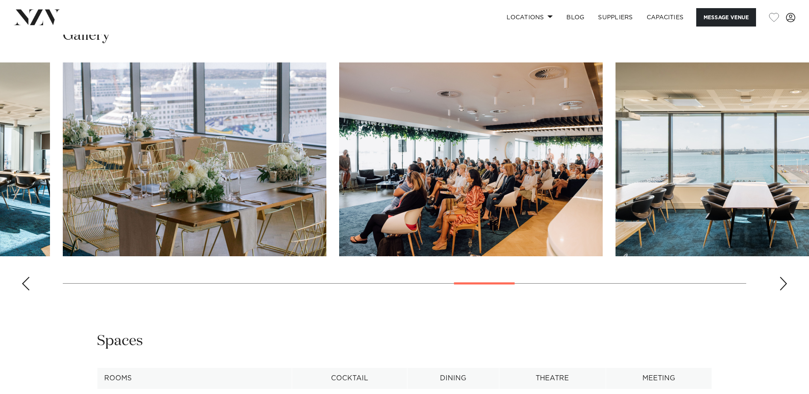
click at [784, 285] on div "Next slide" at bounding box center [784, 284] width 9 height 14
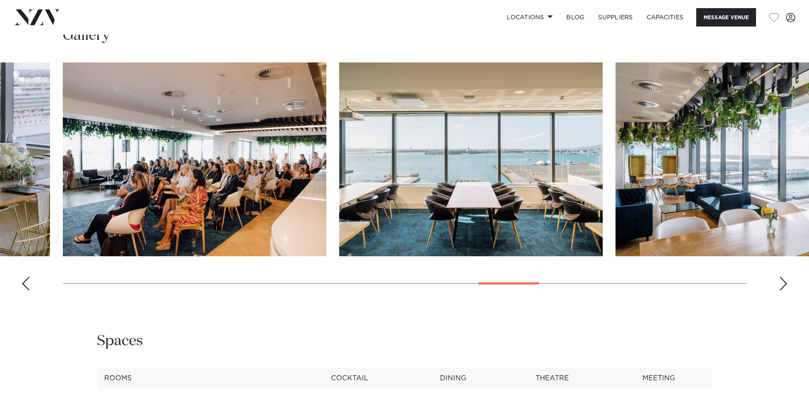
click at [784, 285] on div "Next slide" at bounding box center [784, 284] width 9 height 14
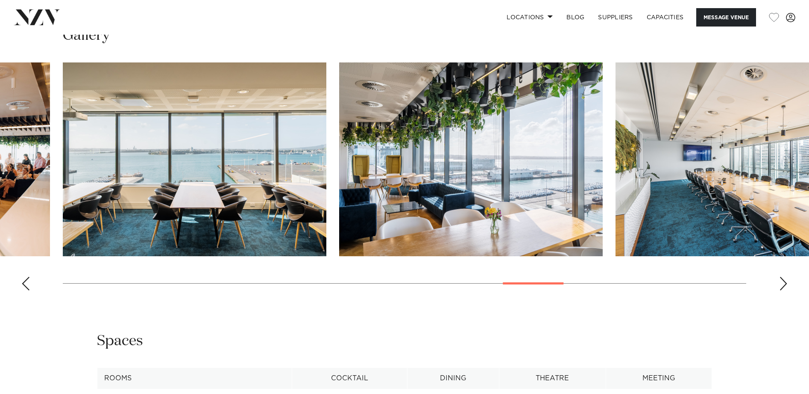
click at [784, 285] on div "Next slide" at bounding box center [784, 284] width 9 height 14
